Goal: Transaction & Acquisition: Purchase product/service

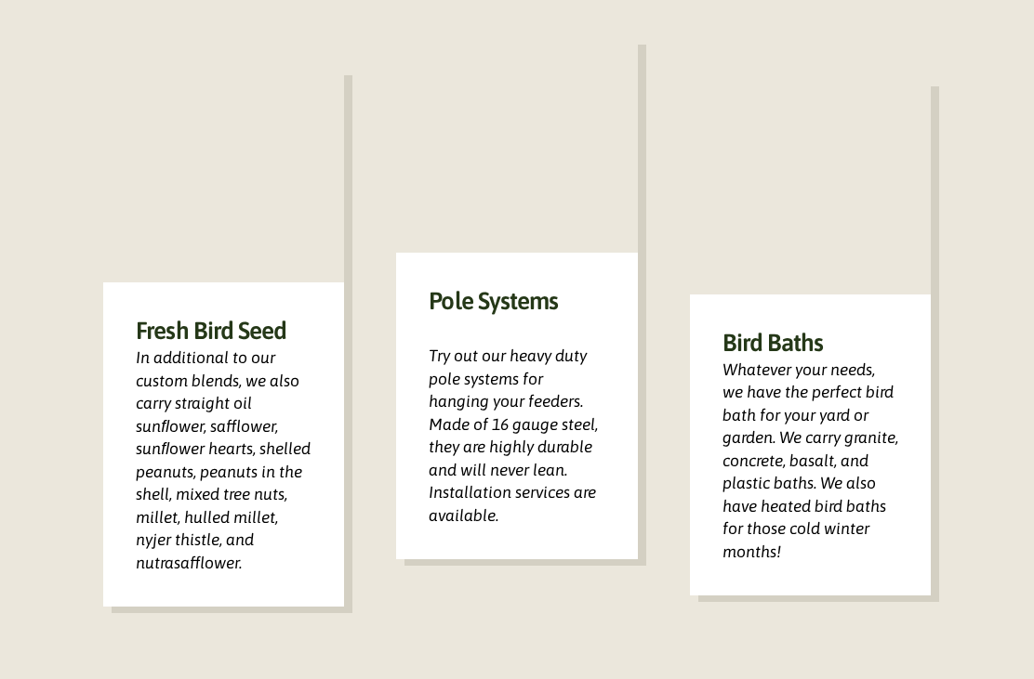
scroll to position [1159, 0]
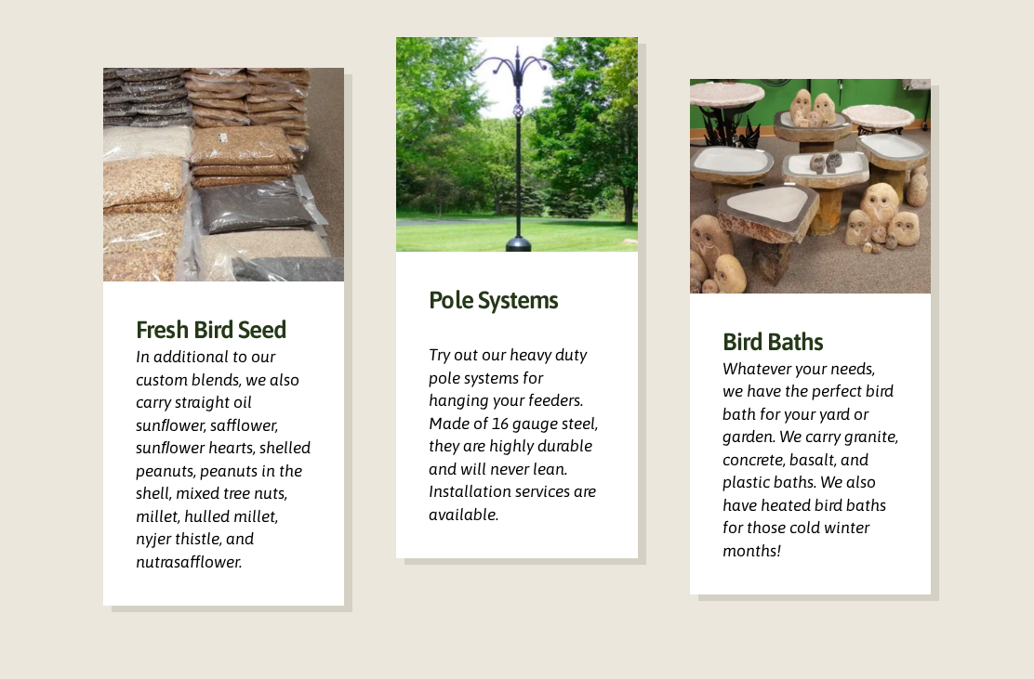
click at [857, 287] on img at bounding box center [810, 187] width 241 height 215
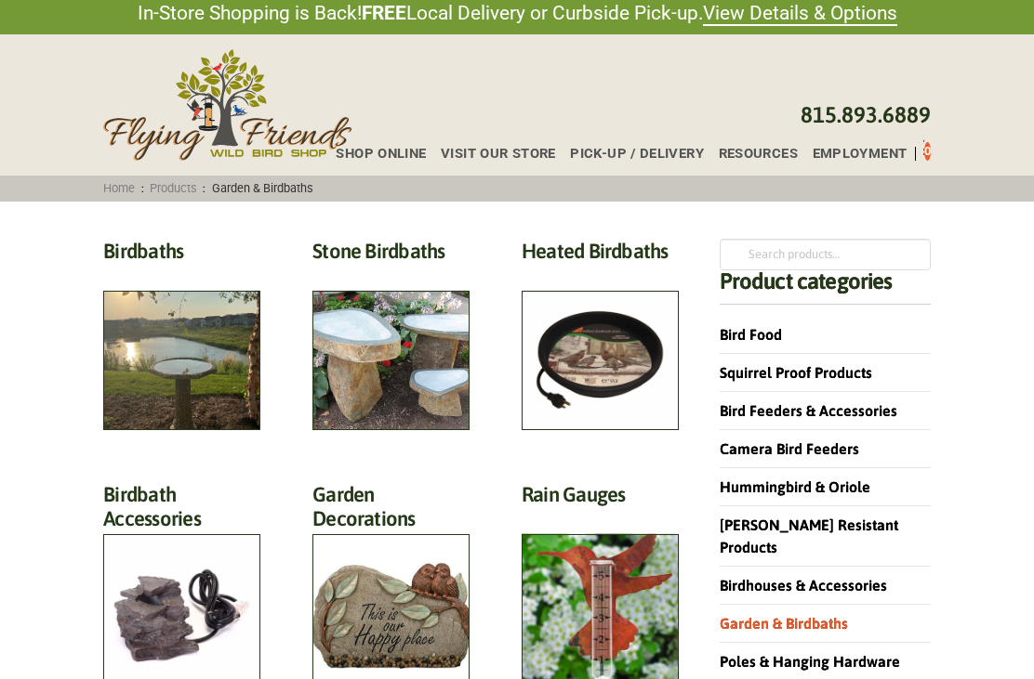
scroll to position [14, 0]
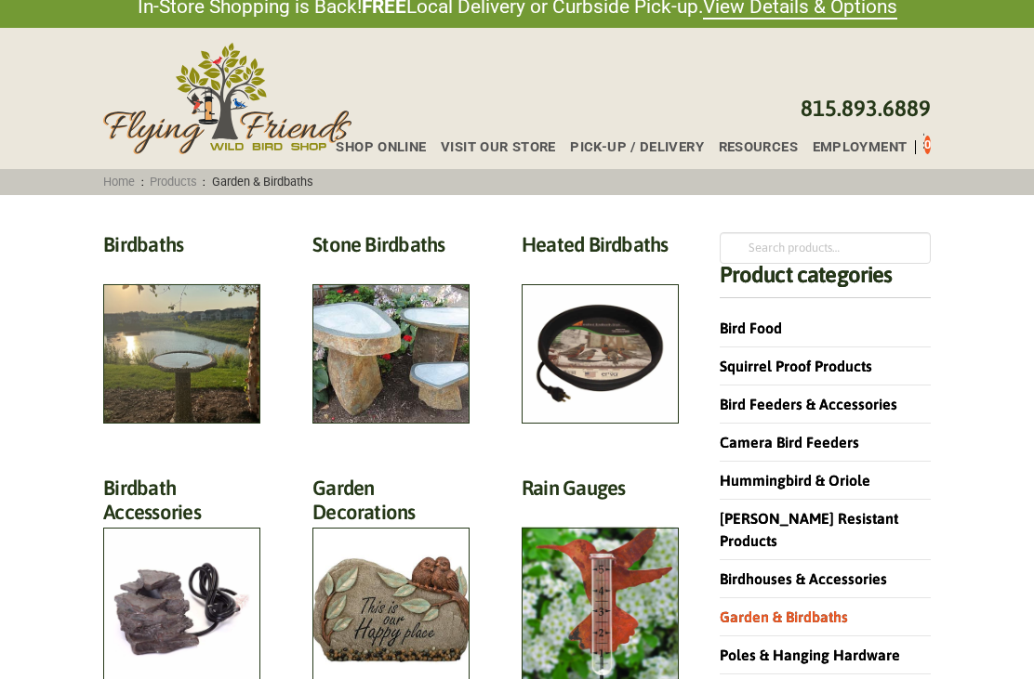
click at [606, 267] on h2 "Heated Birdbaths (10)" at bounding box center [599, 249] width 157 height 34
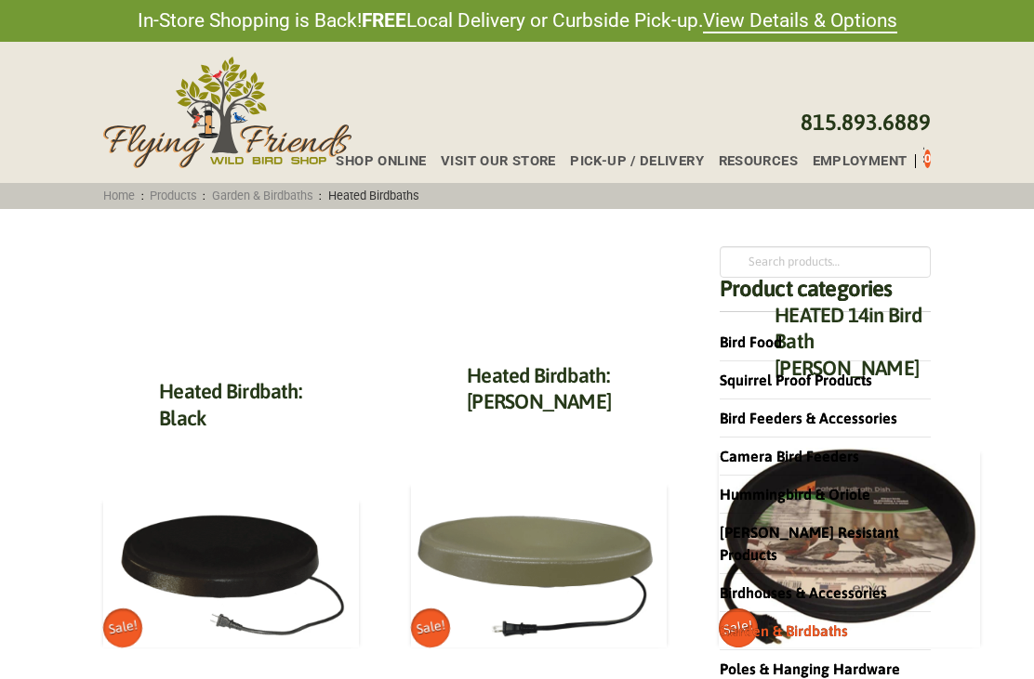
click at [498, 638] on img at bounding box center [539, 565] width 256 height 166
